Goal: Information Seeking & Learning: Learn about a topic

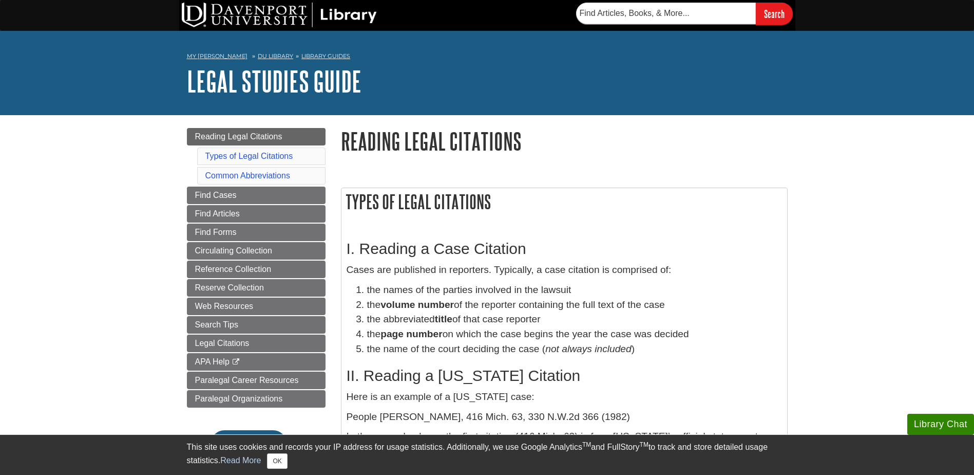
scroll to position [51, 0]
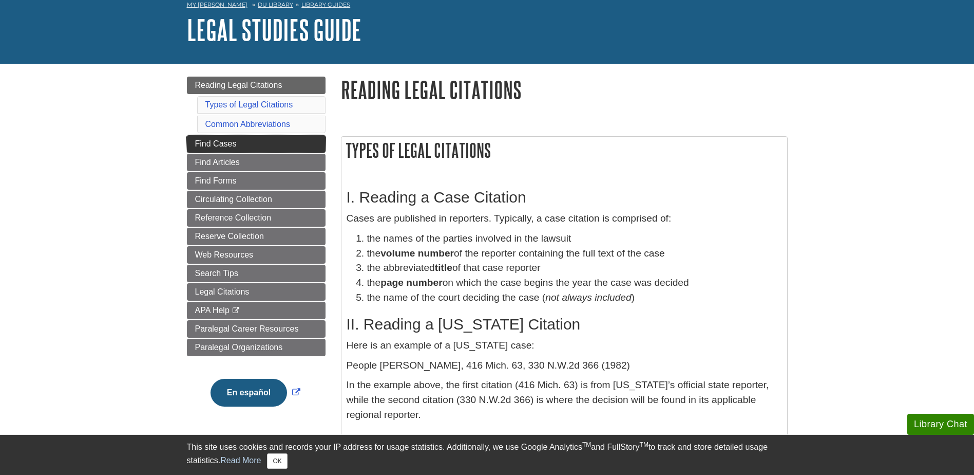
click at [224, 141] on span "Find Cases" at bounding box center [216, 143] width 42 height 9
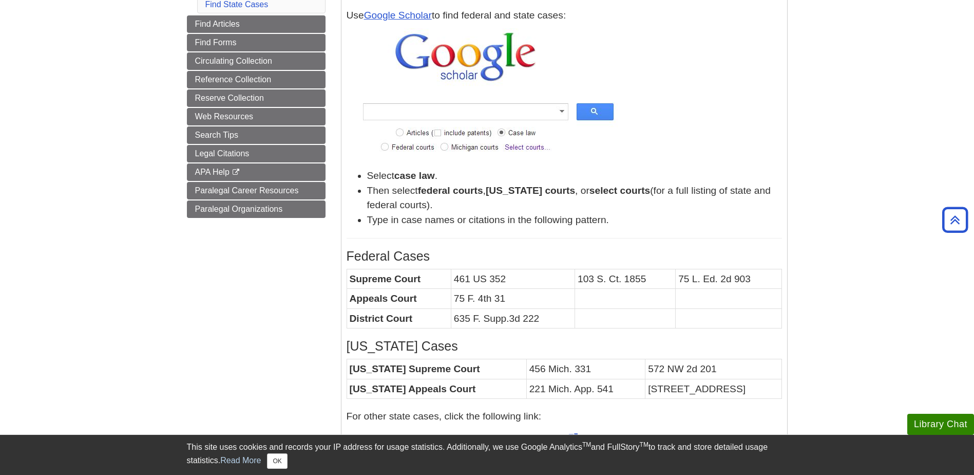
scroll to position [154, 0]
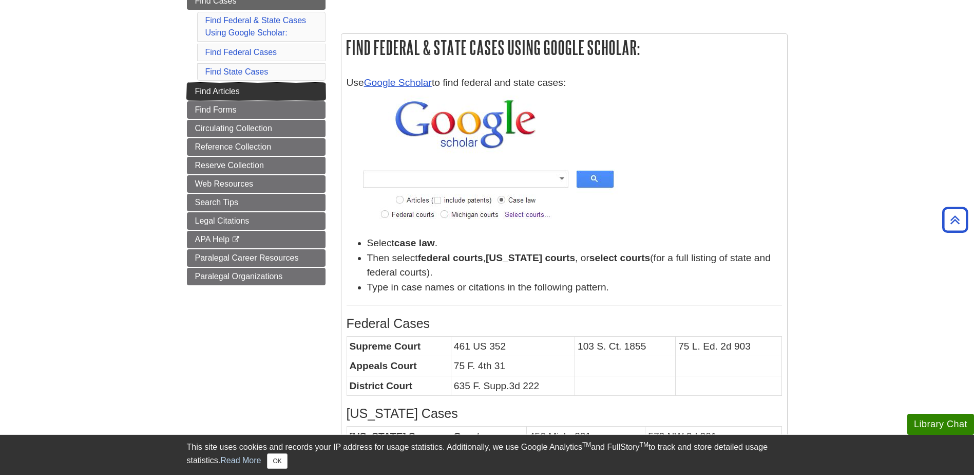
click at [204, 91] on span "Find Articles" at bounding box center [217, 91] width 45 height 9
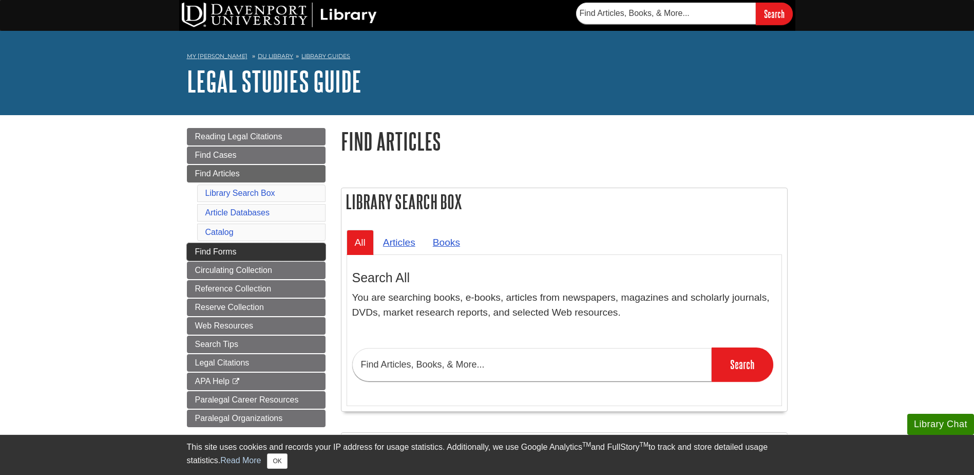
click at [212, 248] on span "Find Forms" at bounding box center [216, 251] width 42 height 9
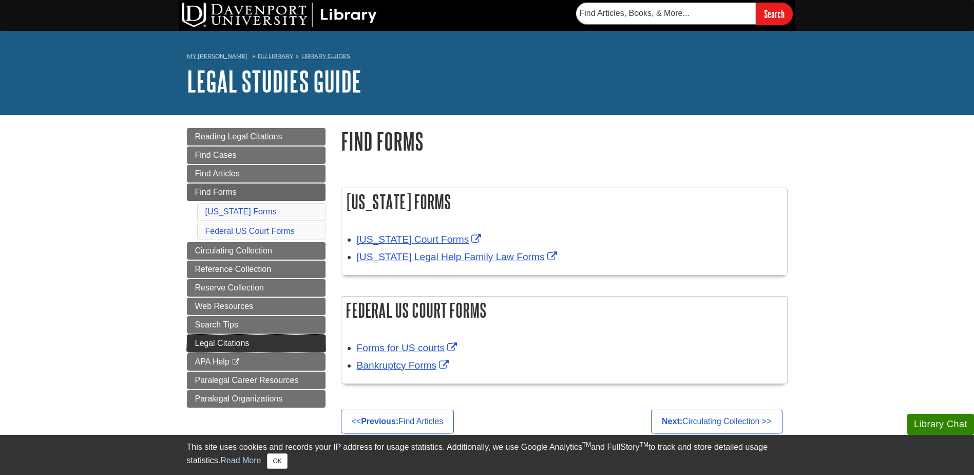
click at [231, 340] on span "Legal Citations" at bounding box center [222, 343] width 54 height 9
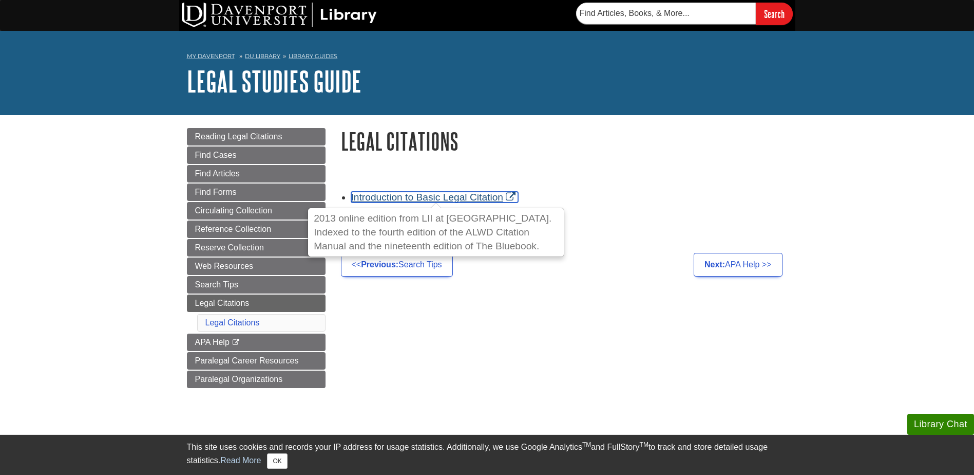
click at [369, 198] on link "Introduction to Basic Legal Citation" at bounding box center [434, 197] width 167 height 11
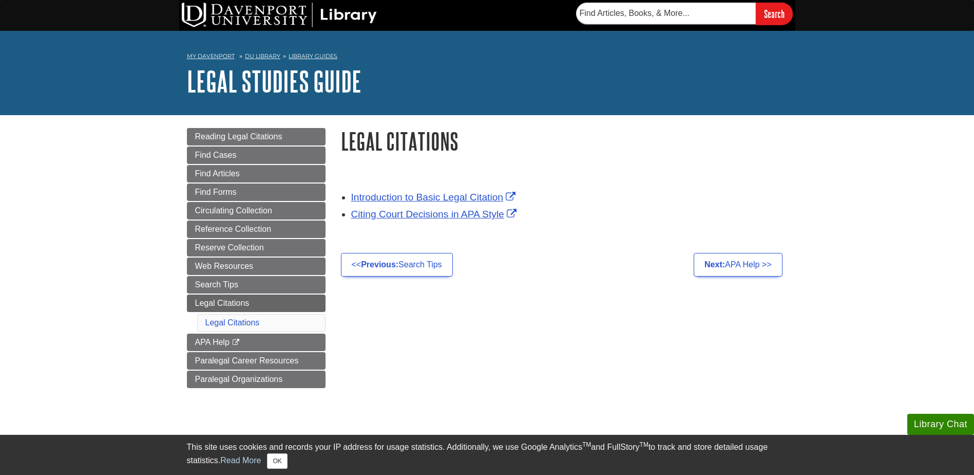
click at [91, 255] on body "Library Chat This site uses cookies and records your IP address for usage stati…" at bounding box center [487, 344] width 974 height 688
click at [231, 280] on span "Search Tips" at bounding box center [216, 284] width 43 height 9
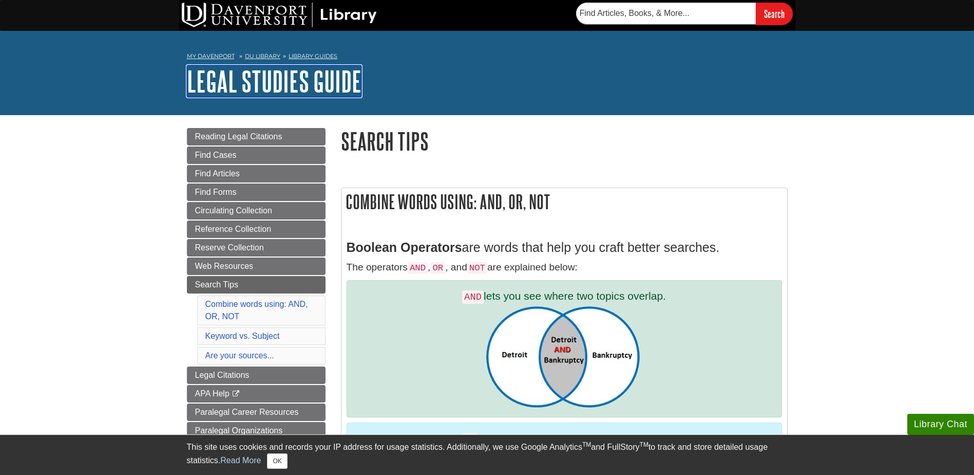
click at [288, 83] on link "Legal Studies Guide" at bounding box center [274, 81] width 175 height 32
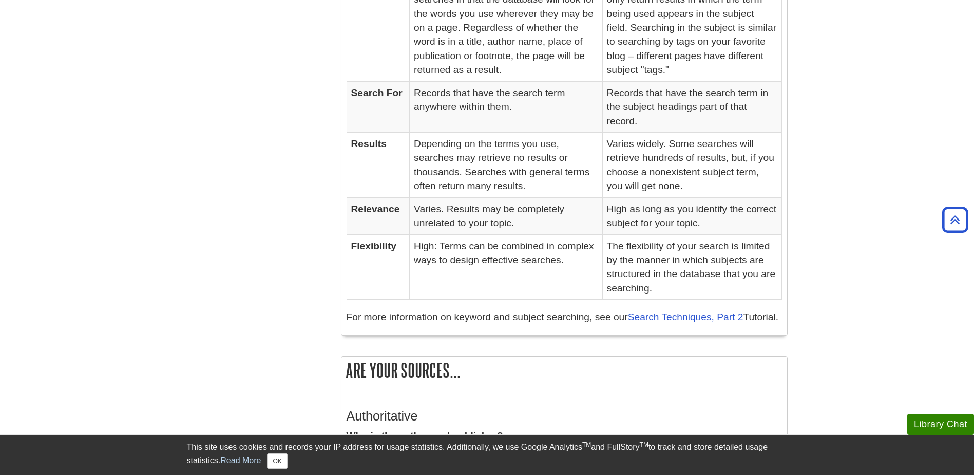
scroll to position [1130, 0]
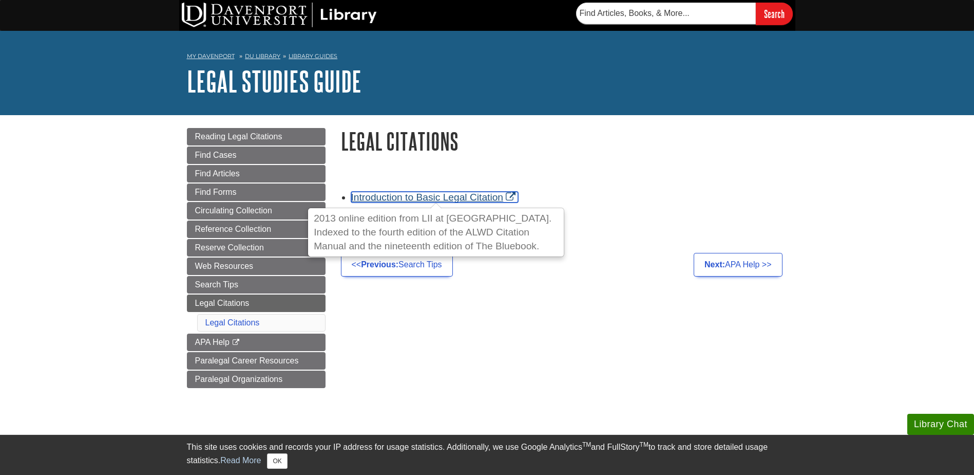
click at [417, 195] on link "Introduction to Basic Legal Citation" at bounding box center [434, 197] width 167 height 11
